Goal: Transaction & Acquisition: Purchase product/service

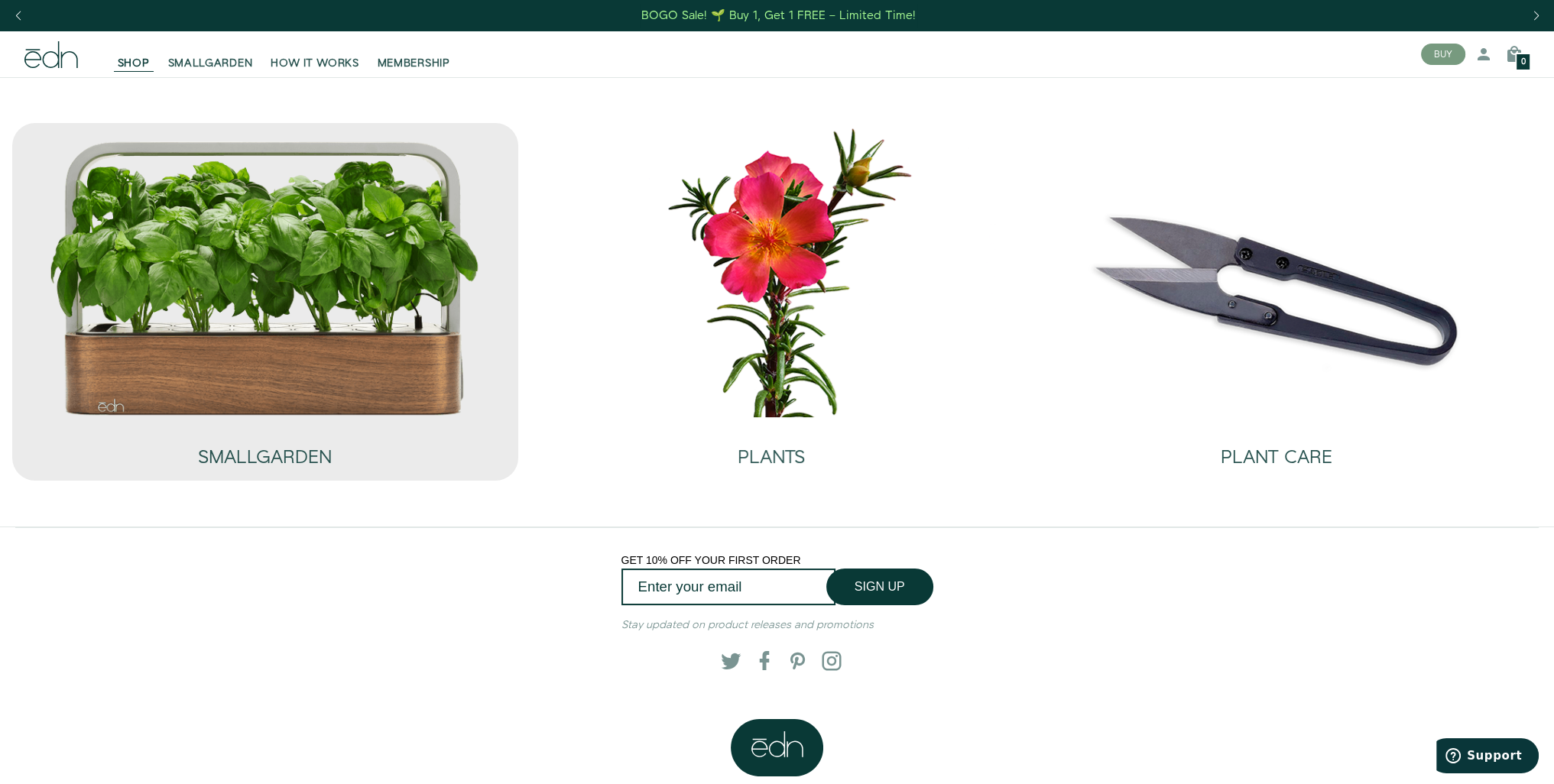
click at [256, 341] on img at bounding box center [264, 278] width 433 height 278
